Goal: Task Accomplishment & Management: Use online tool/utility

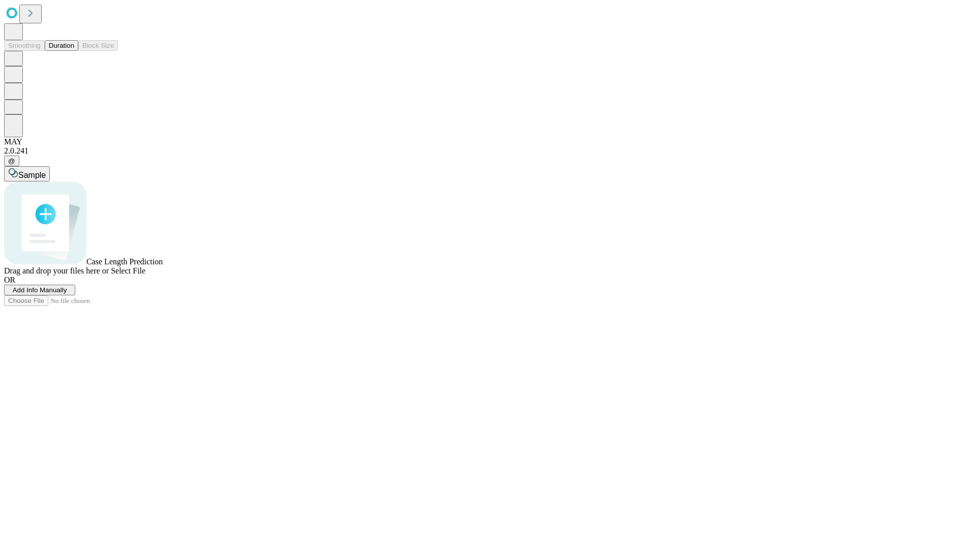
click at [67, 294] on span "Add Info Manually" at bounding box center [40, 290] width 54 height 8
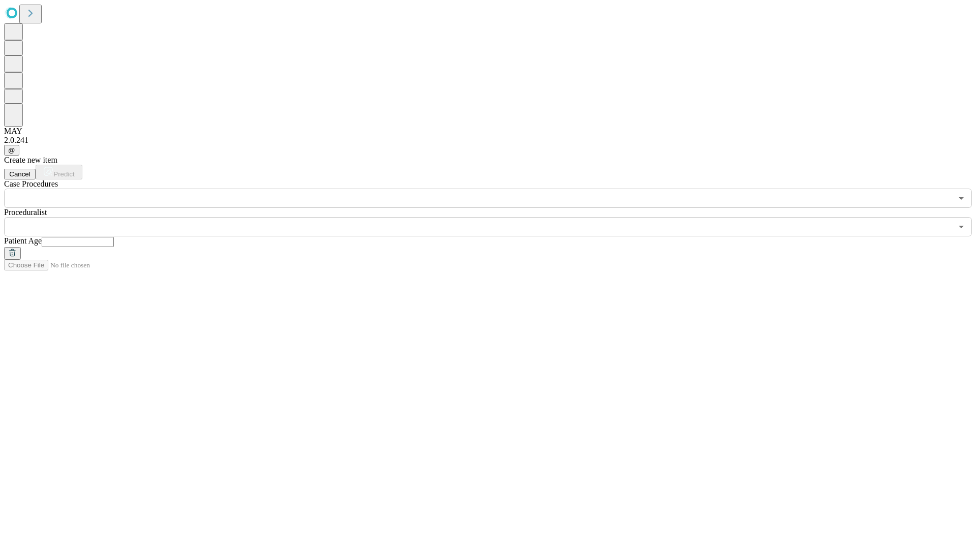
click at [114, 237] on input "text" at bounding box center [78, 242] width 72 height 10
type input "*"
click at [495, 217] on input "text" at bounding box center [478, 226] width 948 height 19
